Goal: Complete application form

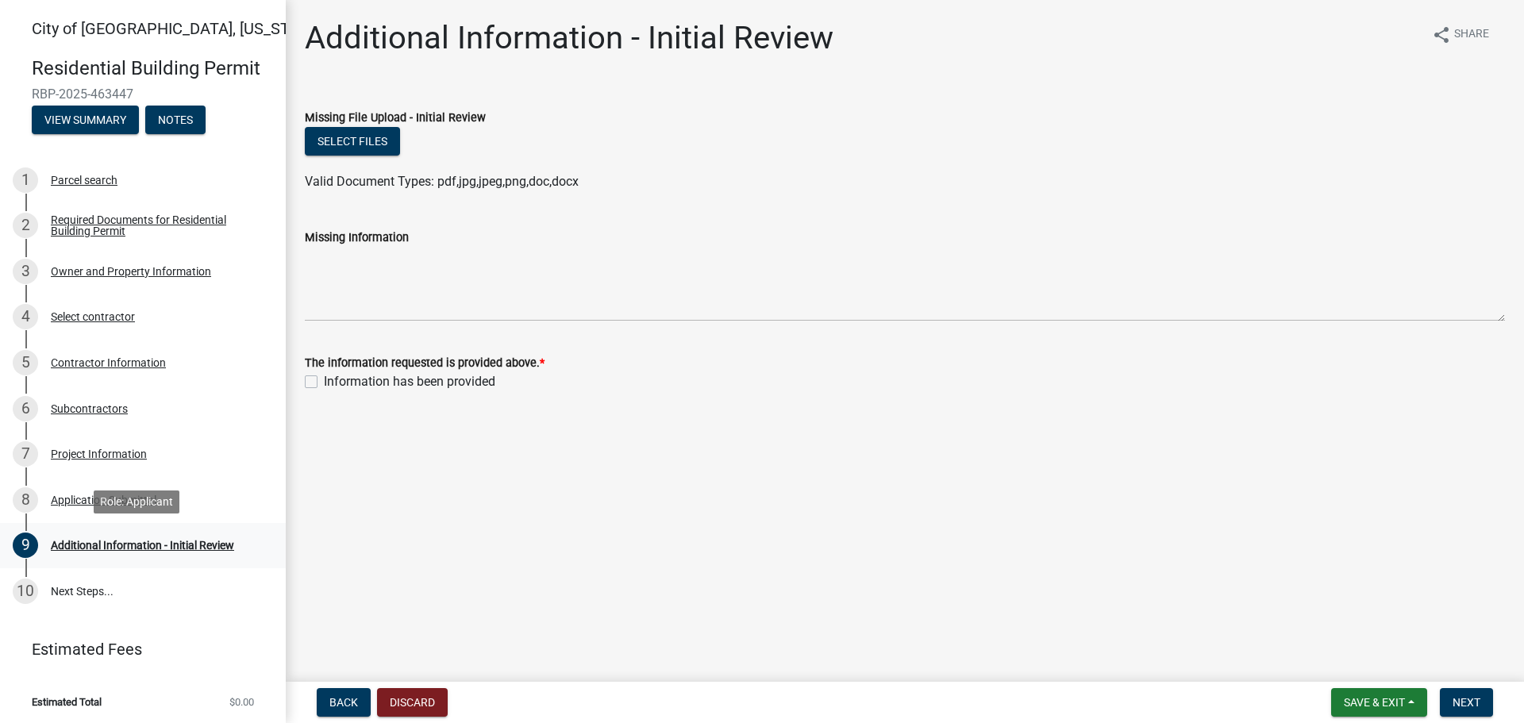
click at [96, 544] on div "Additional Information - Initial Review" at bounding box center [142, 545] width 183 height 11
click at [357, 141] on button "Select files" at bounding box center [352, 141] width 95 height 29
click at [341, 233] on label "Missing Information" at bounding box center [357, 238] width 104 height 11
click at [341, 247] on textarea "Missing Information" at bounding box center [905, 284] width 1201 height 75
click at [351, 138] on button "Select files" at bounding box center [352, 141] width 95 height 29
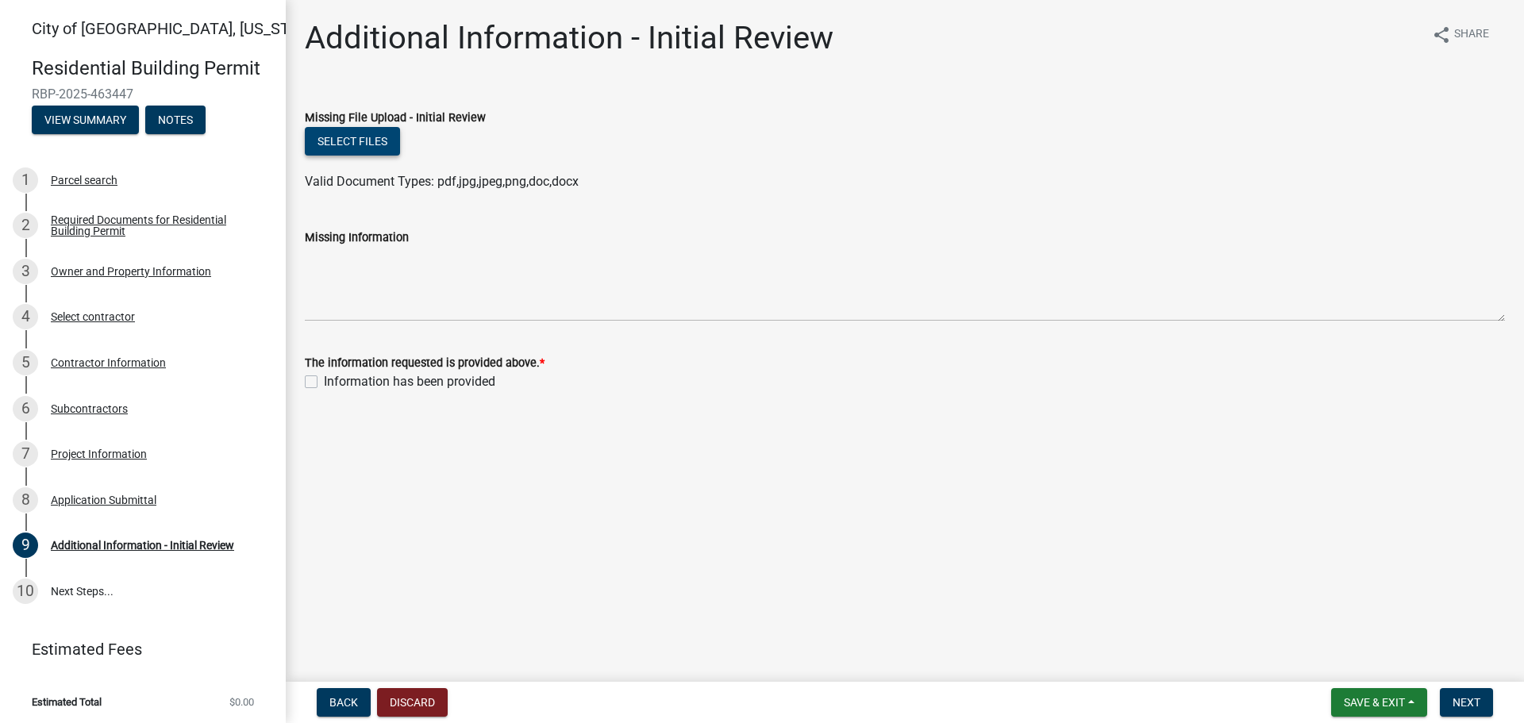
click at [375, 141] on button "Select files" at bounding box center [352, 141] width 95 height 29
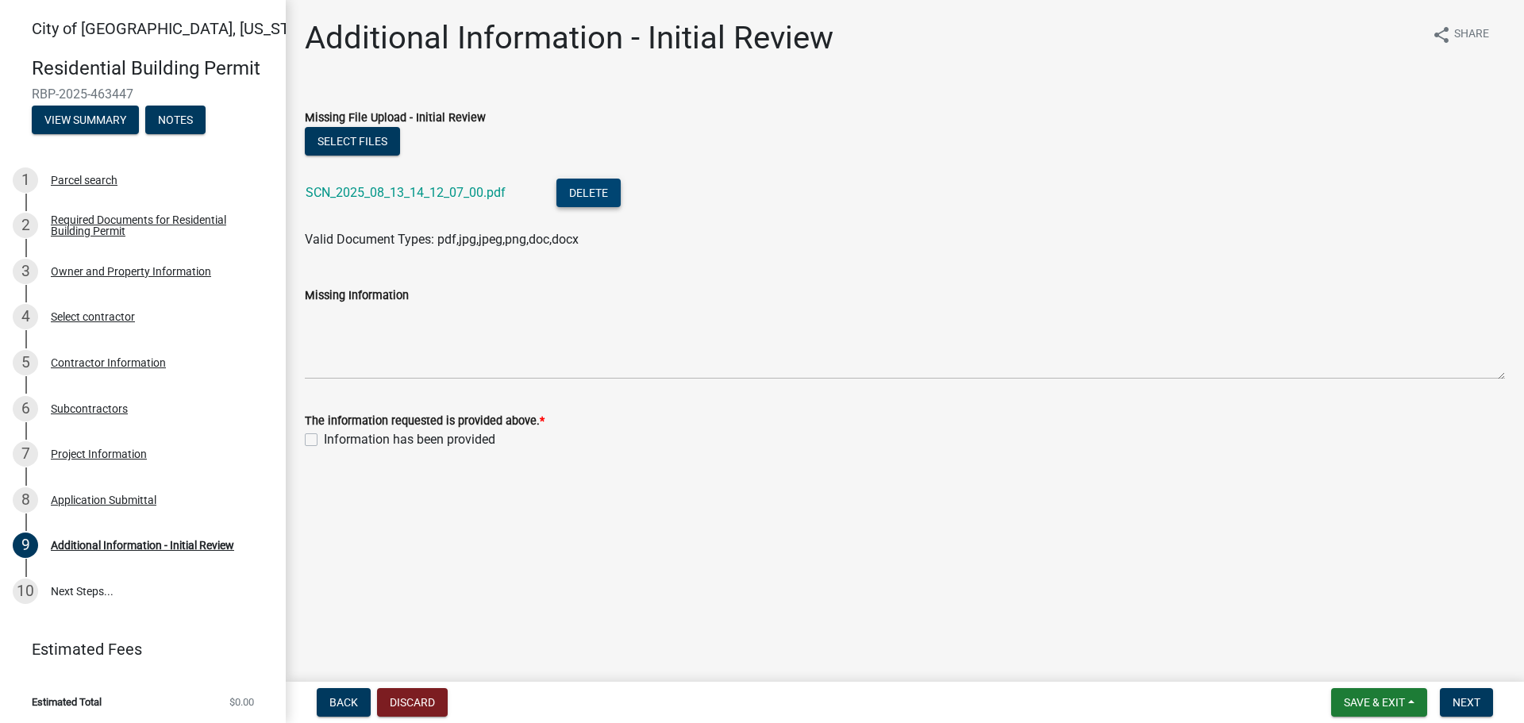
click at [597, 192] on button "Delete" at bounding box center [589, 193] width 64 height 29
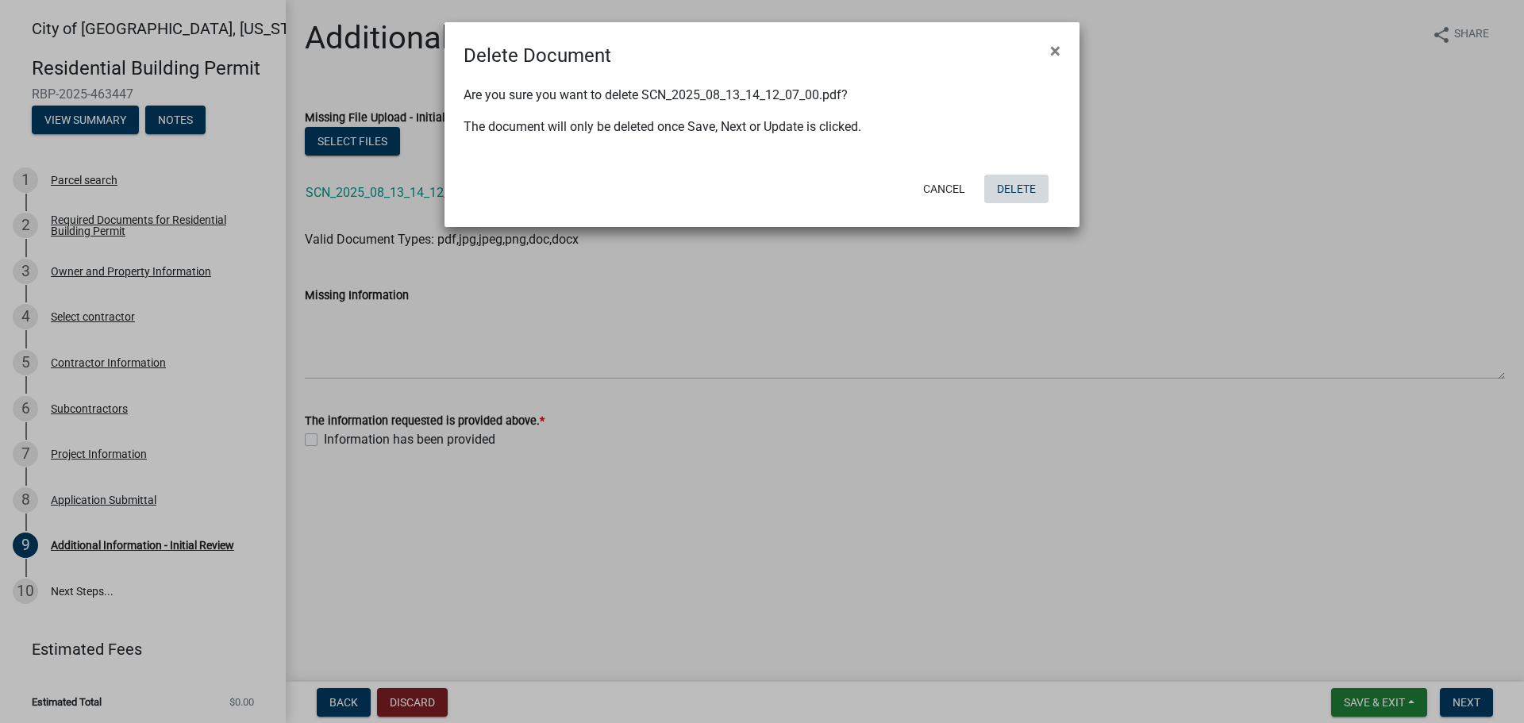
click at [1024, 189] on button "Delete" at bounding box center [1017, 189] width 64 height 29
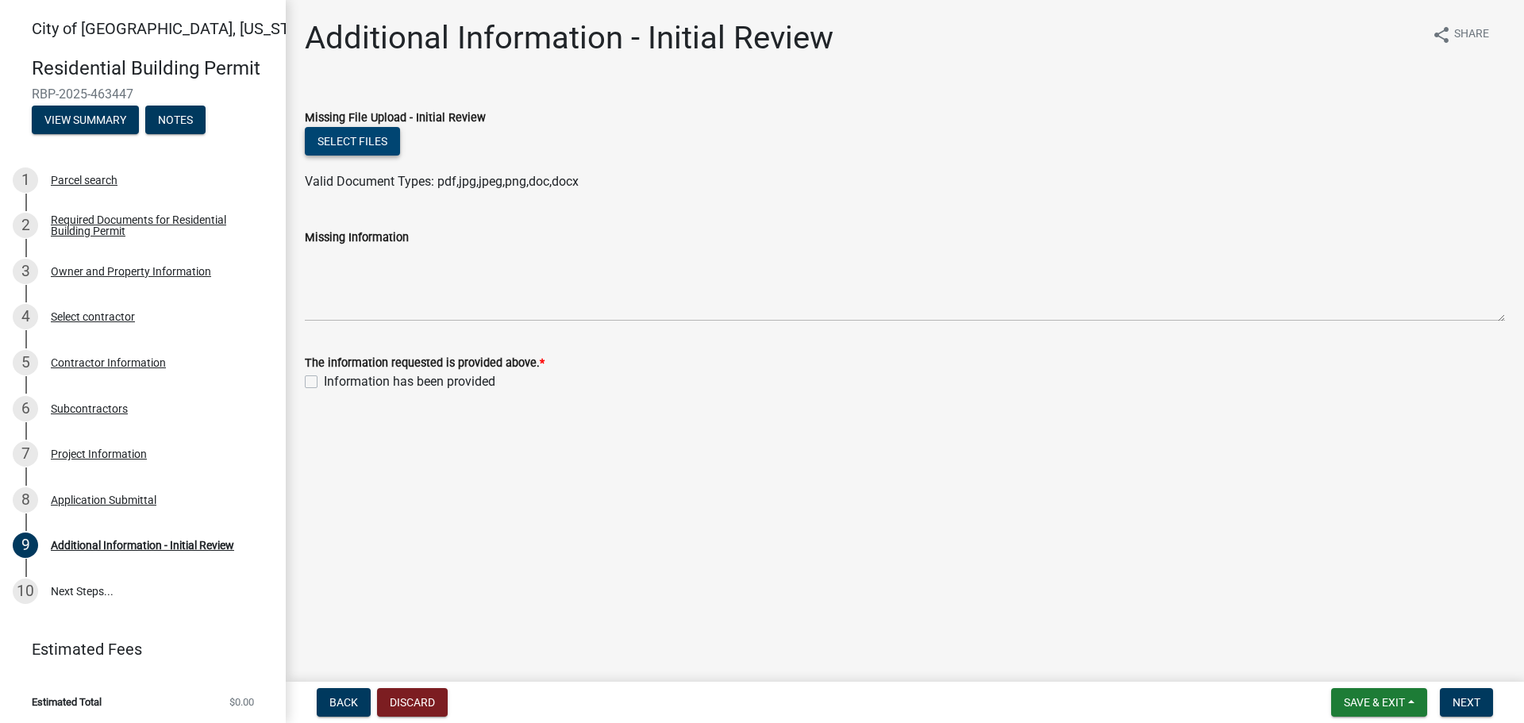
click at [376, 144] on button "Select files" at bounding box center [352, 141] width 95 height 29
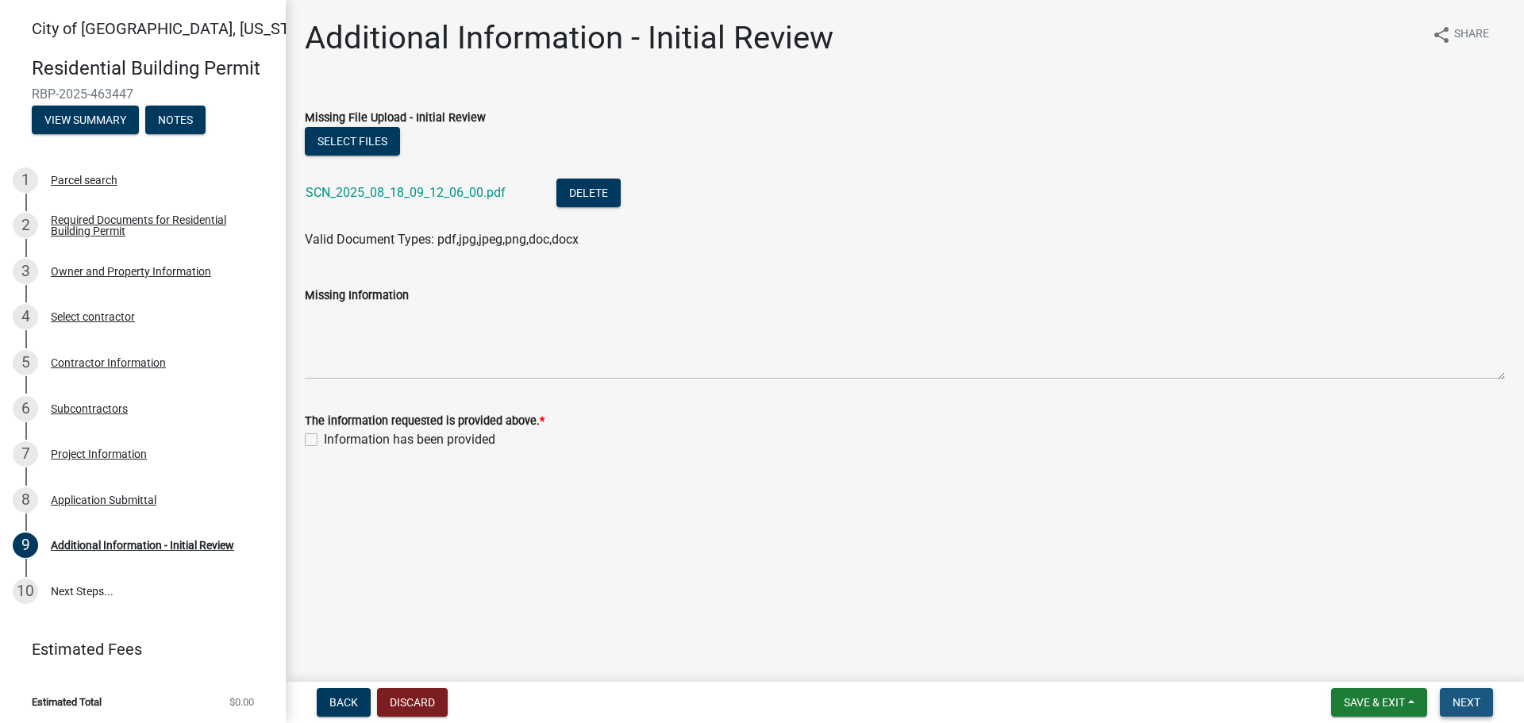
click at [1471, 703] on span "Next" at bounding box center [1467, 702] width 28 height 13
click at [324, 438] on label "Information has been provided" at bounding box center [410, 439] width 172 height 19
click at [324, 438] on input "Information has been provided" at bounding box center [329, 435] width 10 height 10
checkbox input "true"
click at [1461, 703] on span "Next" at bounding box center [1467, 702] width 28 height 13
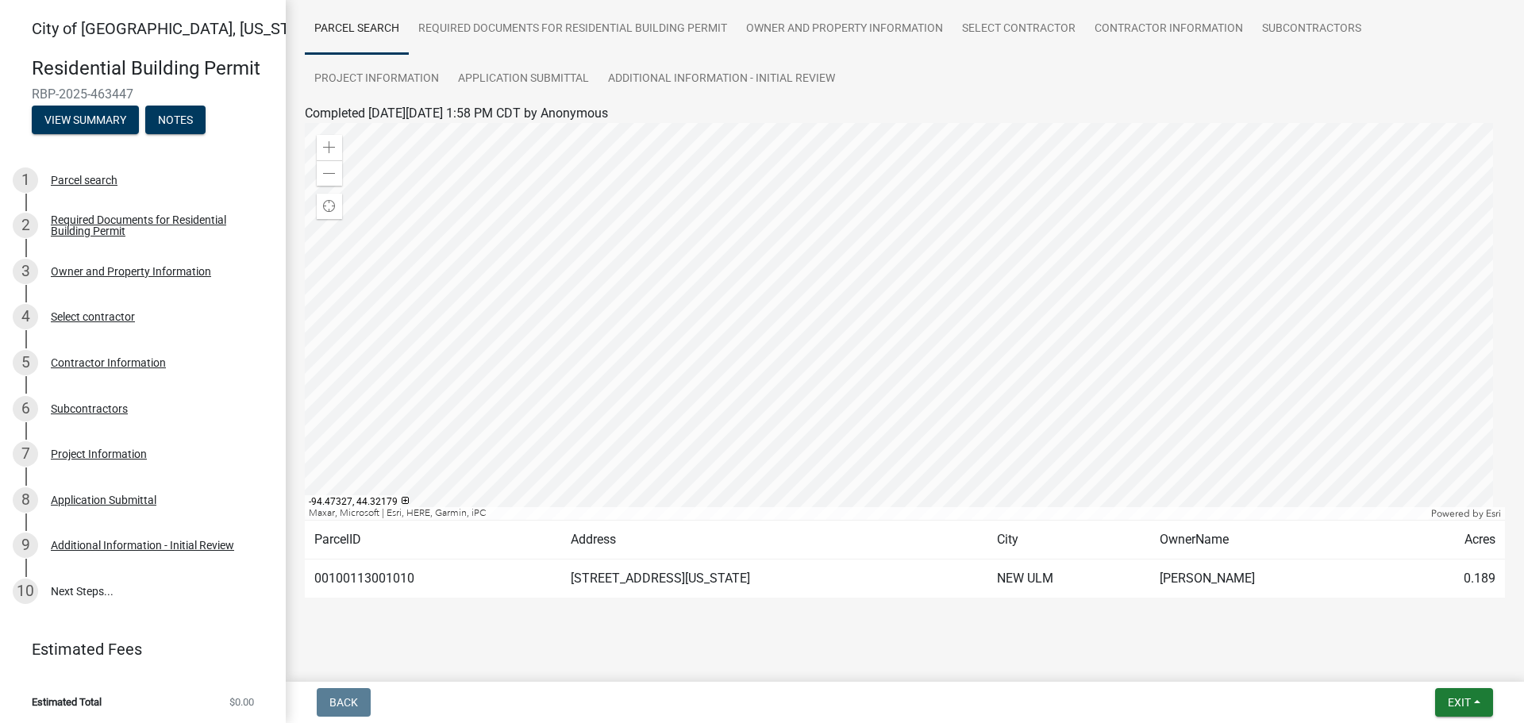
scroll to position [133, 0]
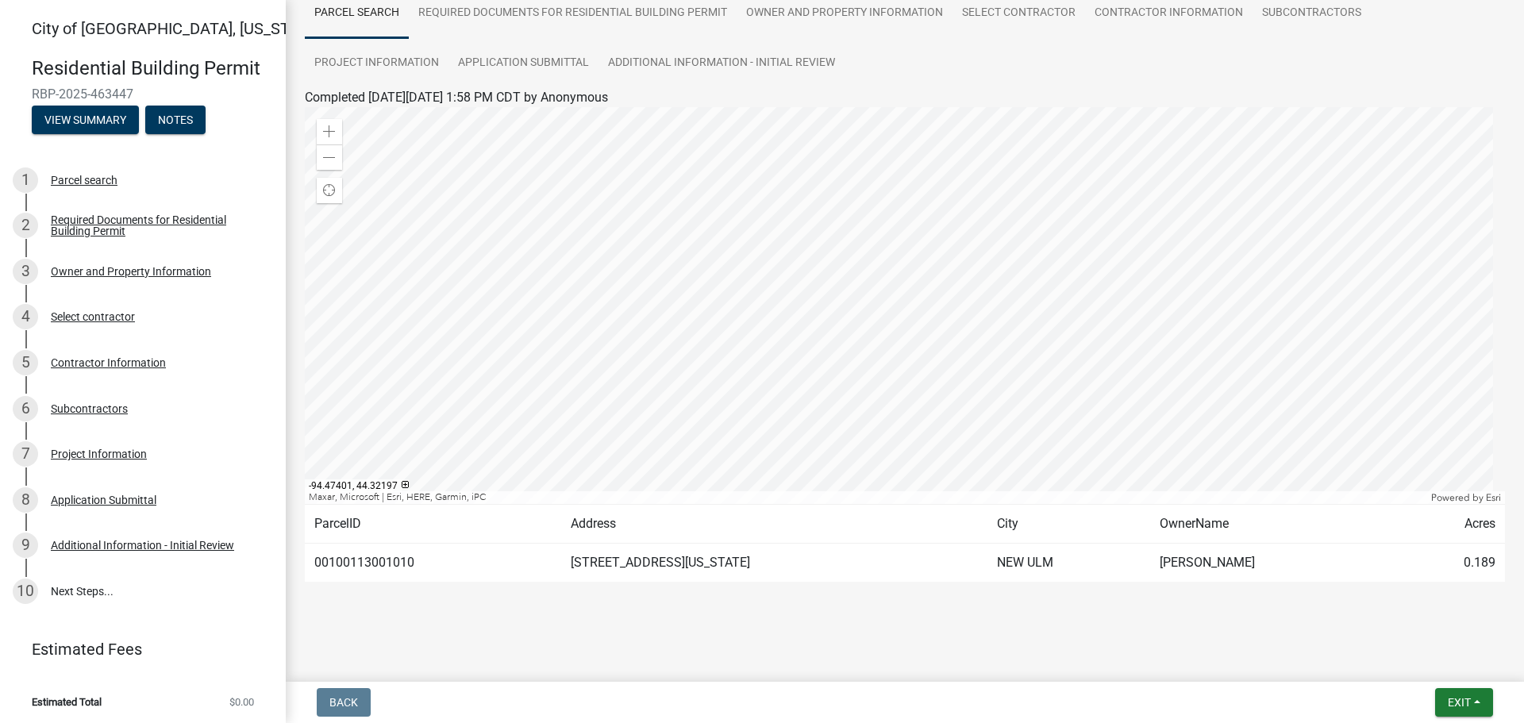
click at [865, 310] on div at bounding box center [905, 305] width 1201 height 397
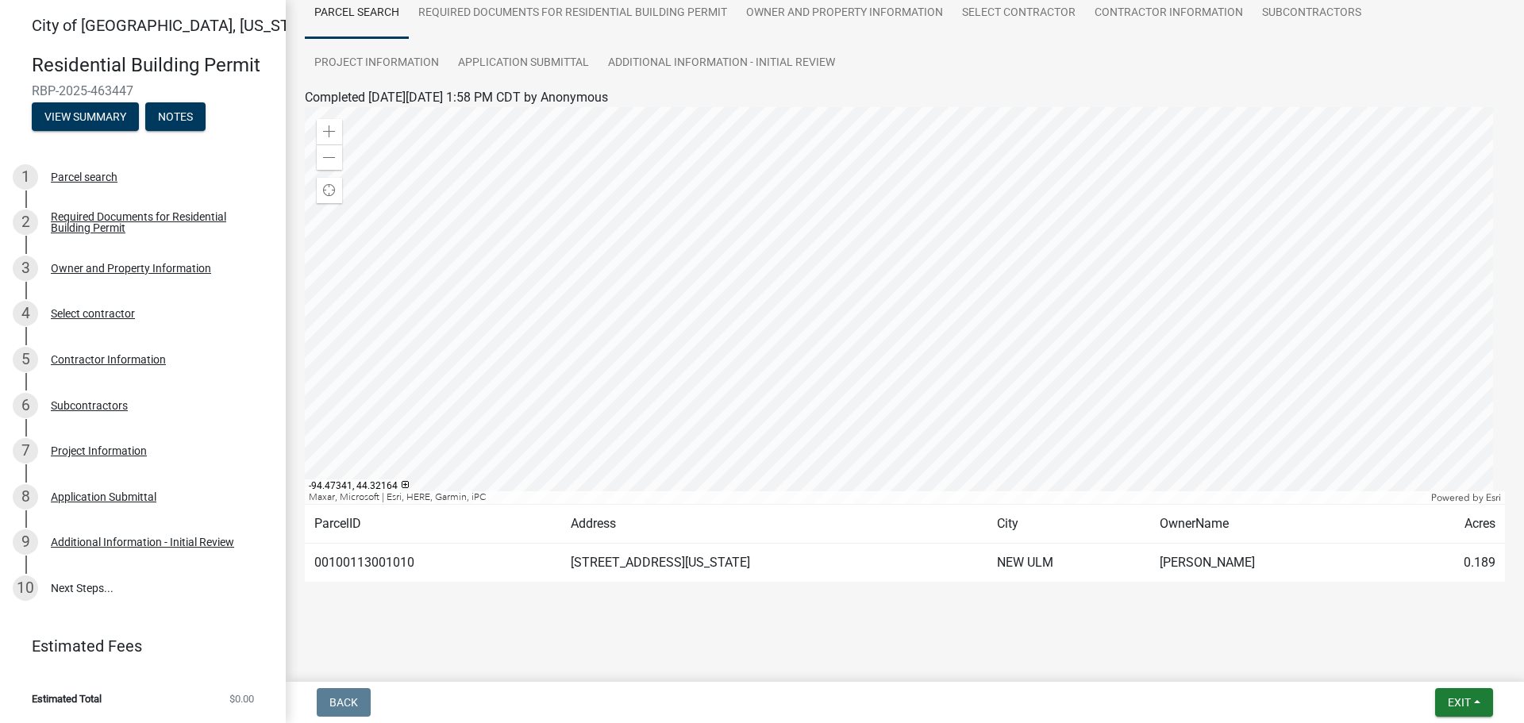
click at [71, 645] on link "Estimated Fees" at bounding box center [137, 646] width 248 height 32
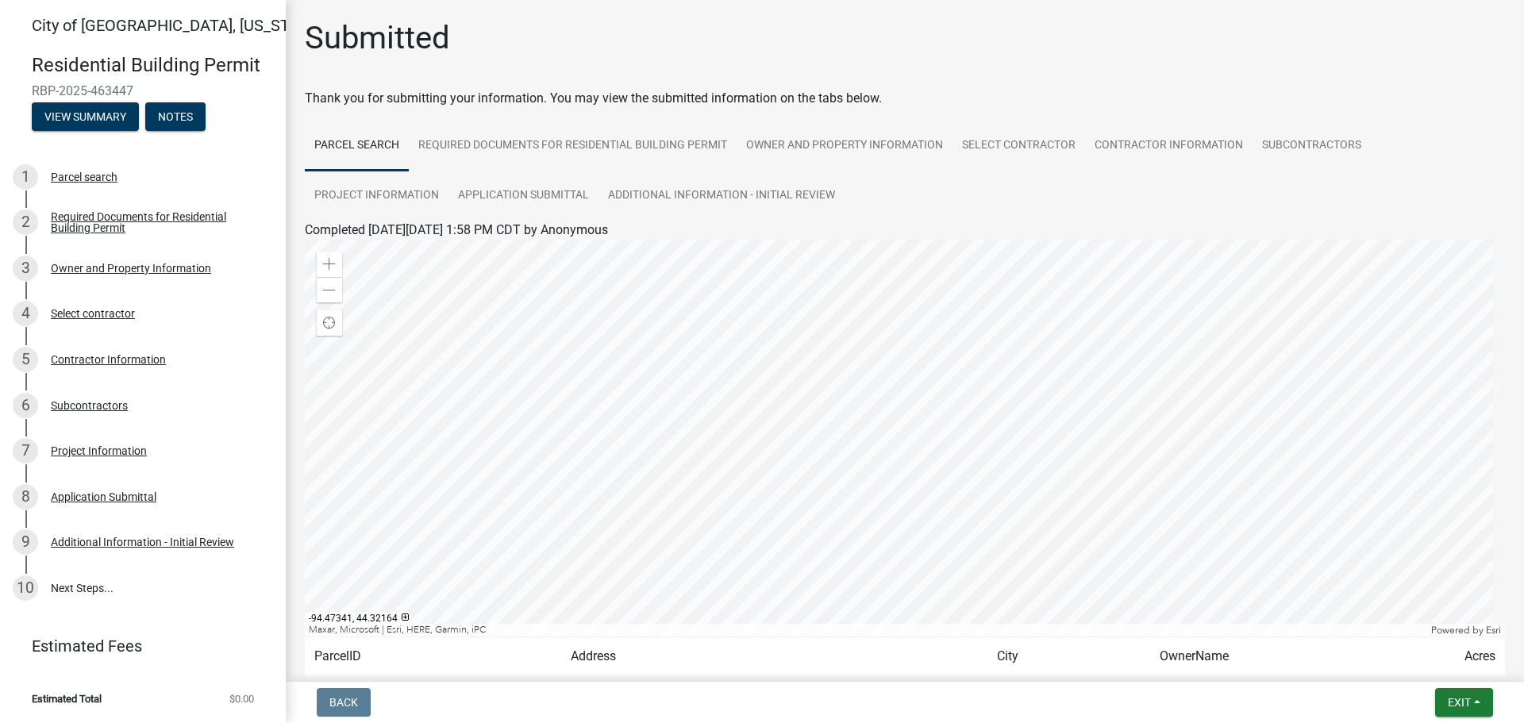
scroll to position [79, 0]
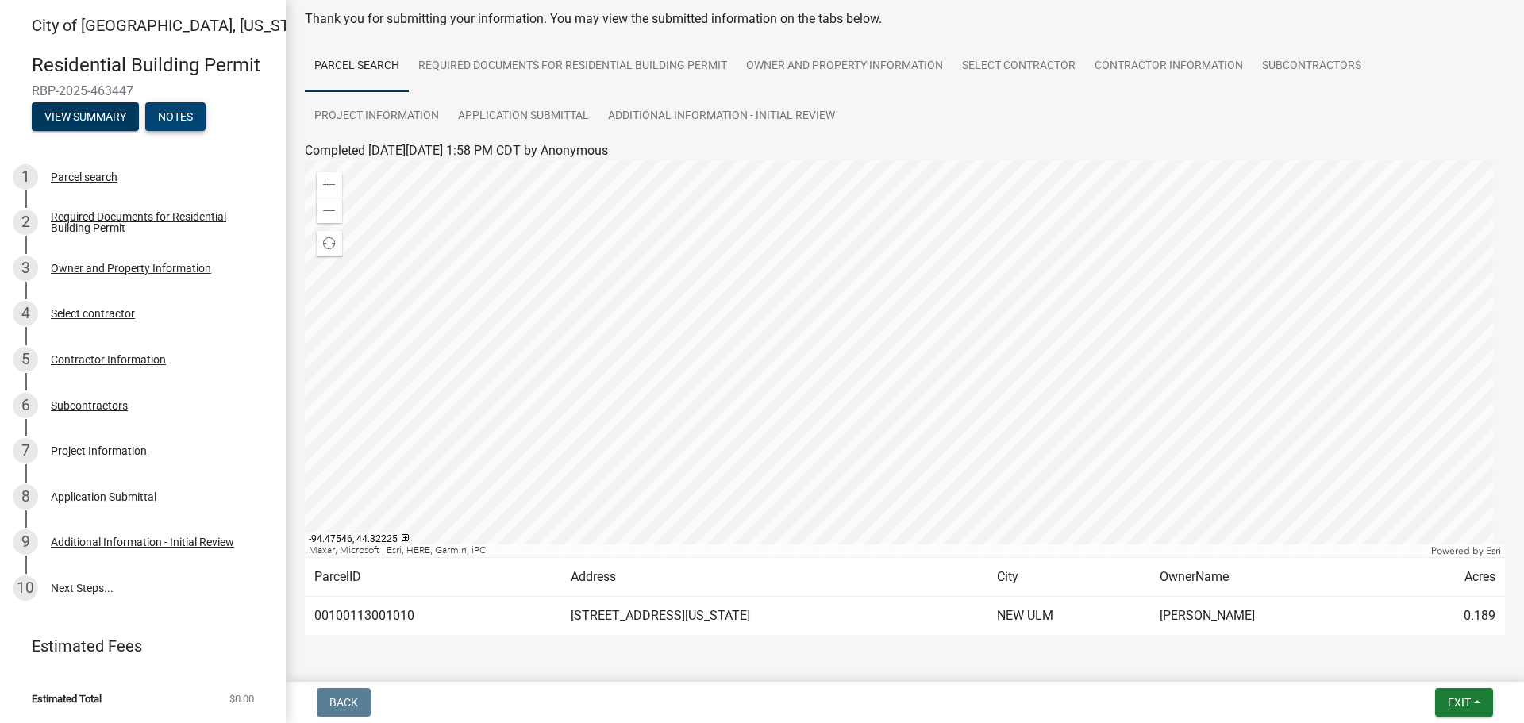
click at [168, 124] on button "Notes" at bounding box center [175, 116] width 60 height 29
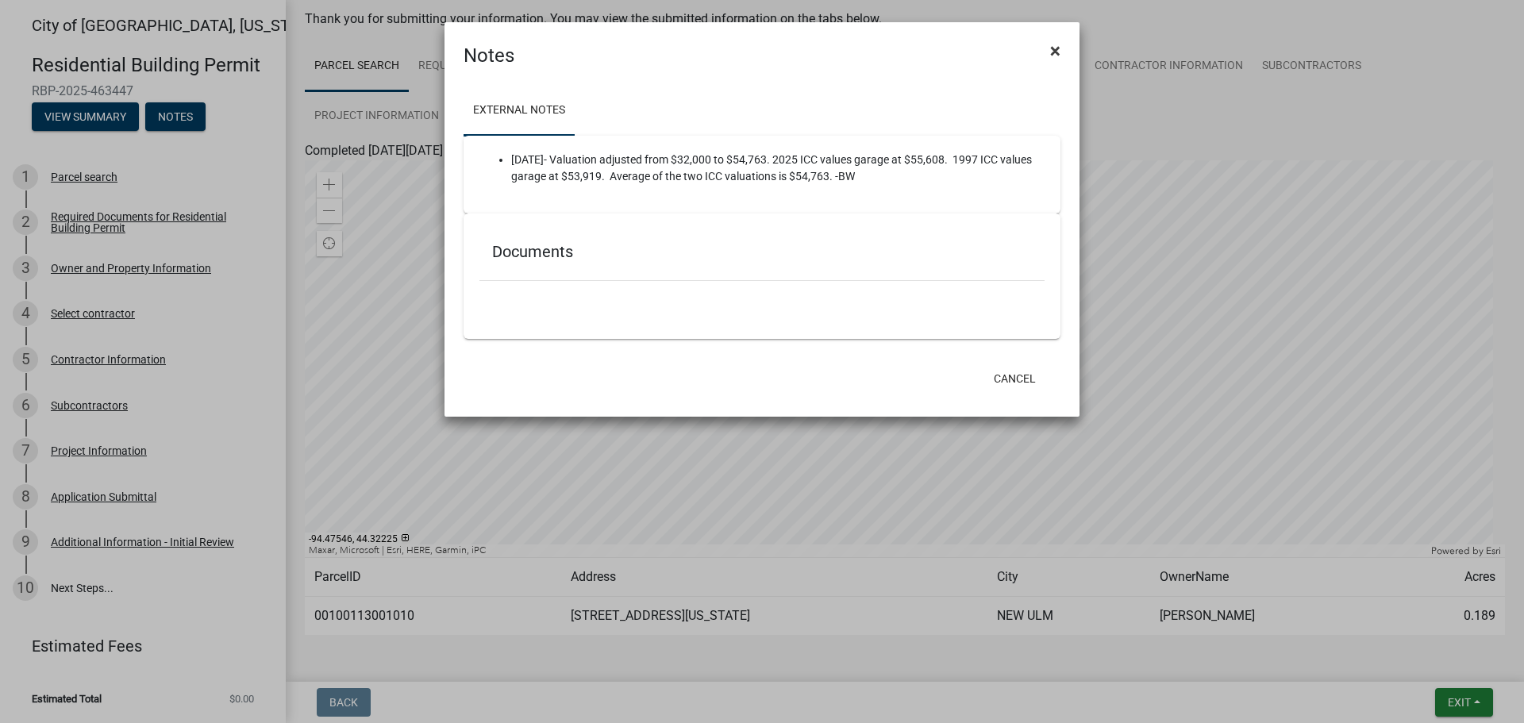
click at [1052, 51] on span "×" at bounding box center [1055, 51] width 10 height 22
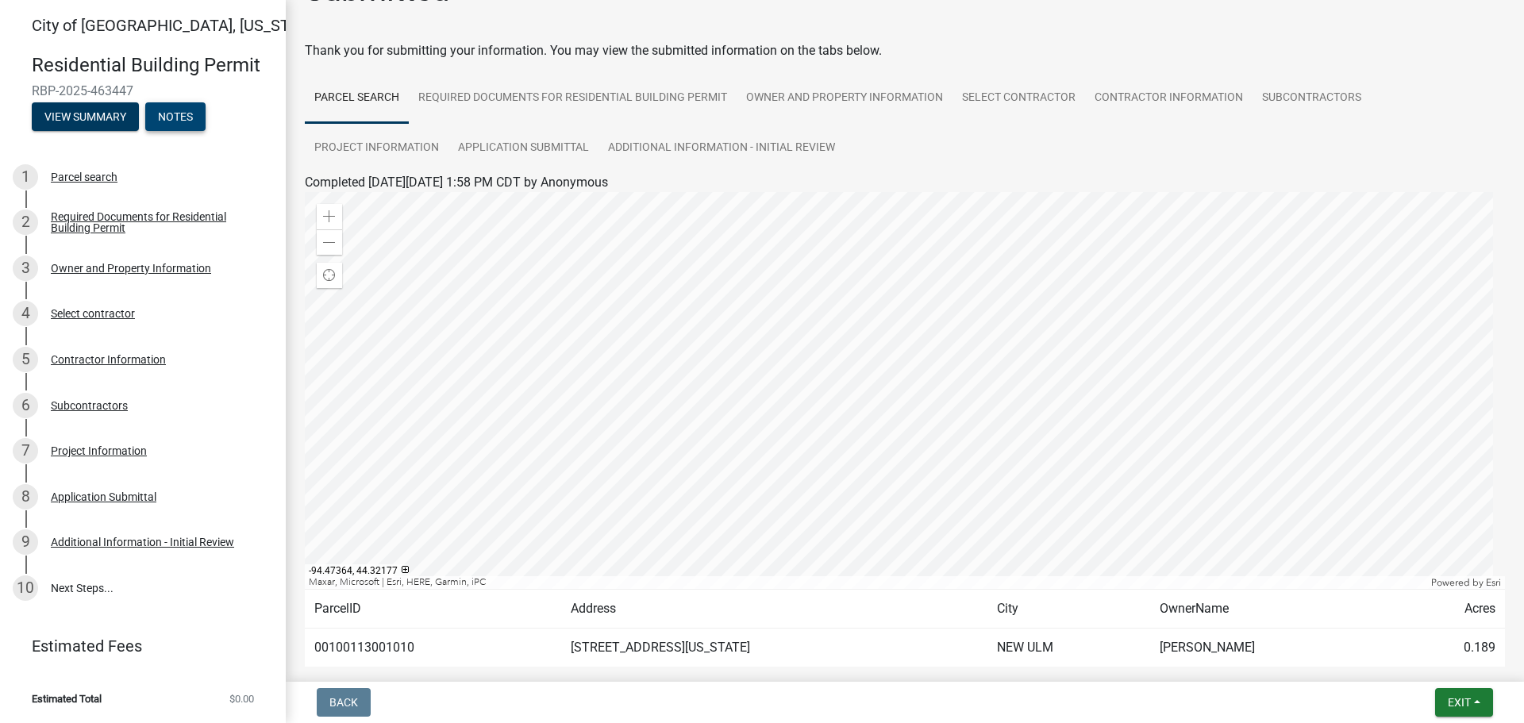
scroll to position [133, 0]
